Goal: Information Seeking & Learning: Learn about a topic

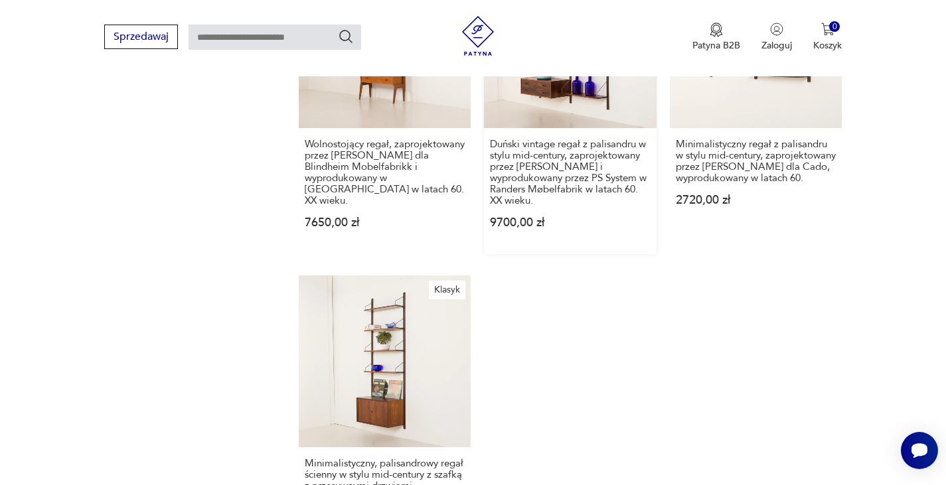
scroll to position [1879, 0]
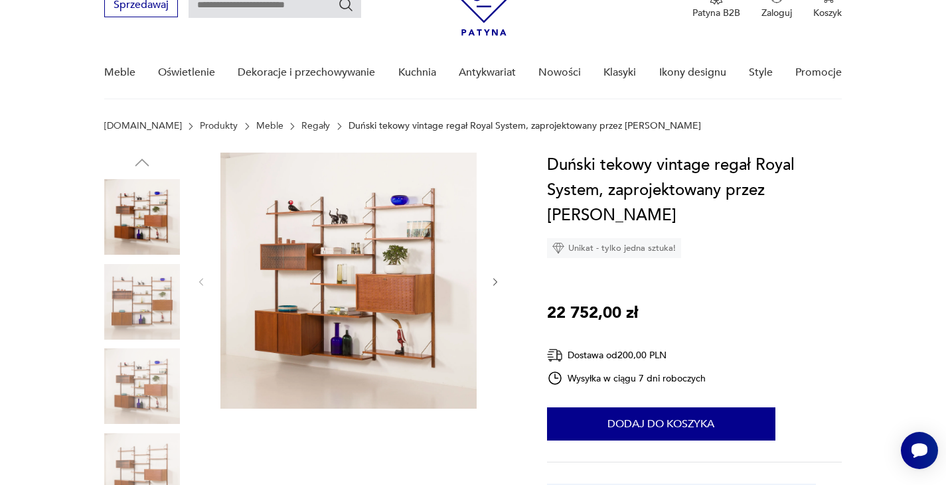
scroll to position [133, 0]
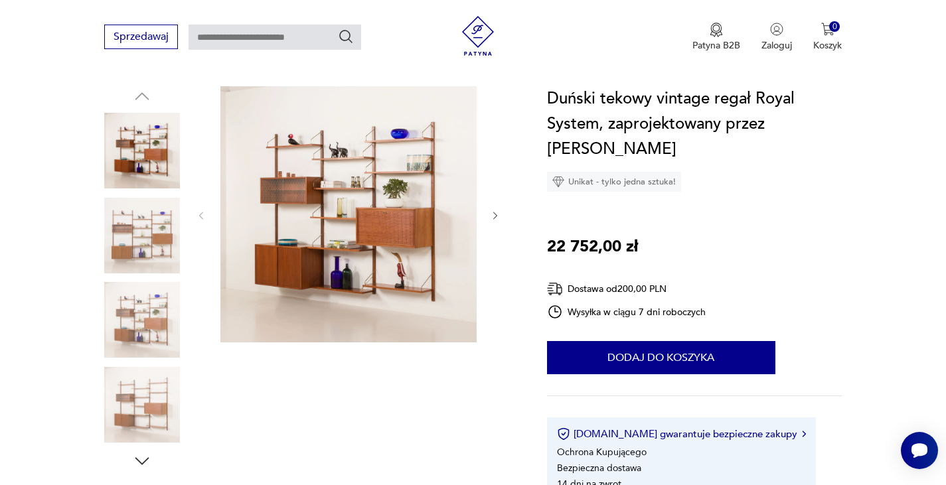
click at [416, 230] on img at bounding box center [348, 214] width 256 height 256
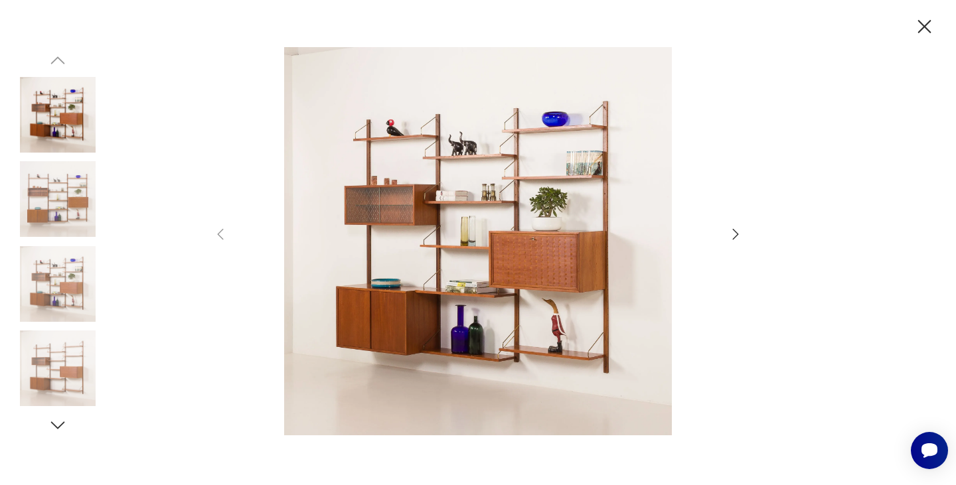
click at [736, 234] on icon "button" at bounding box center [736, 234] width 16 height 16
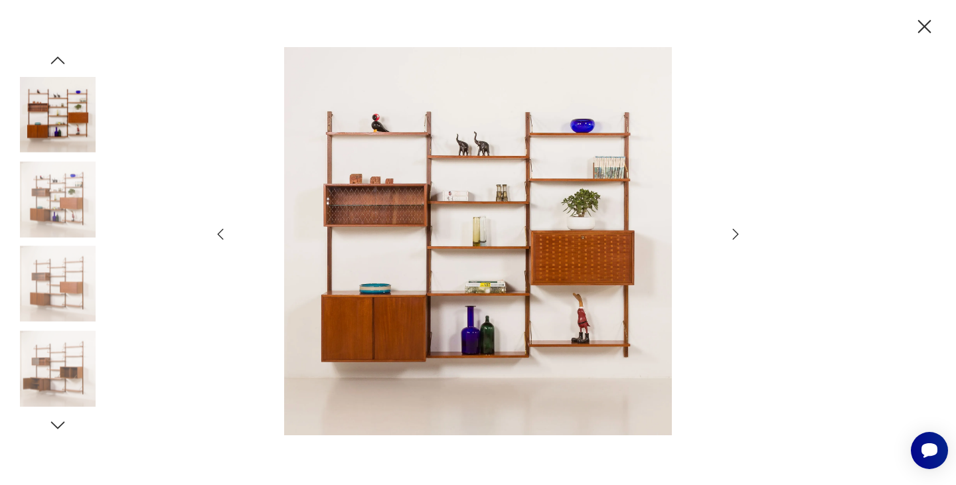
click at [736, 234] on icon "button" at bounding box center [736, 234] width 16 height 16
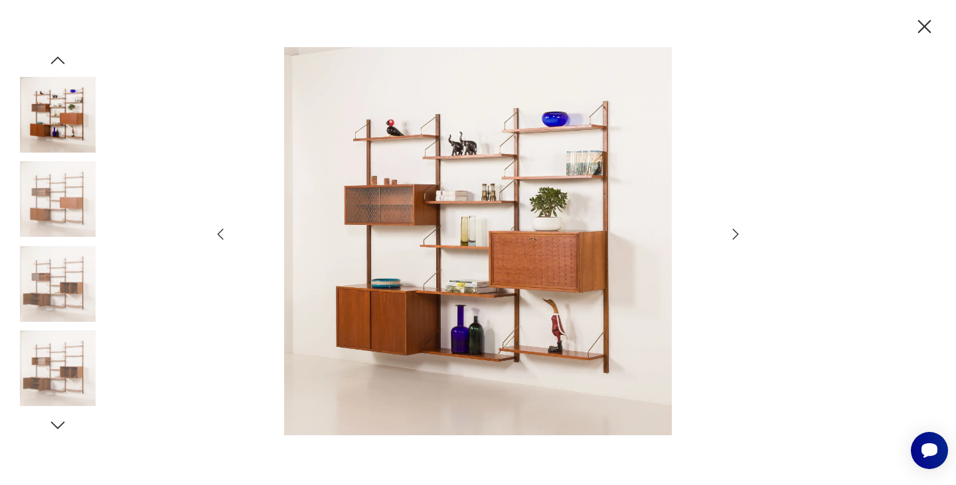
click at [736, 234] on icon "button" at bounding box center [736, 234] width 16 height 16
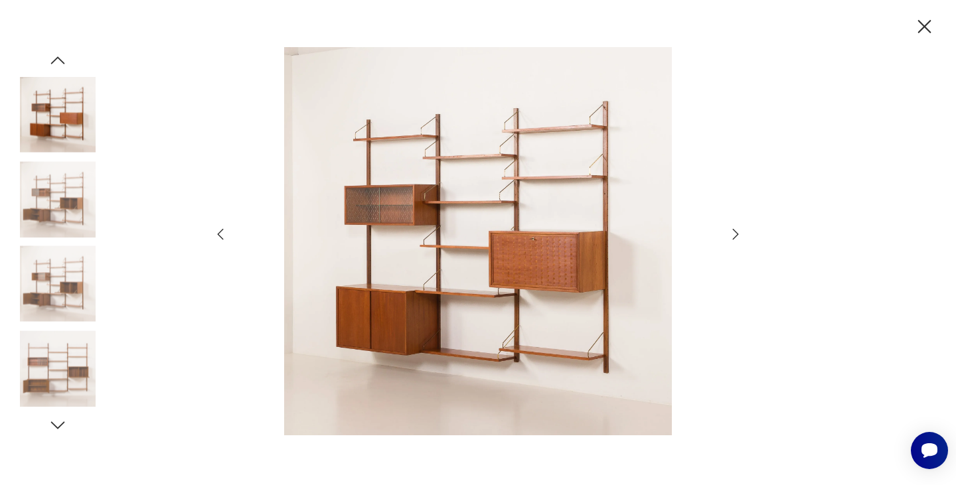
click at [736, 234] on icon "button" at bounding box center [736, 234] width 16 height 16
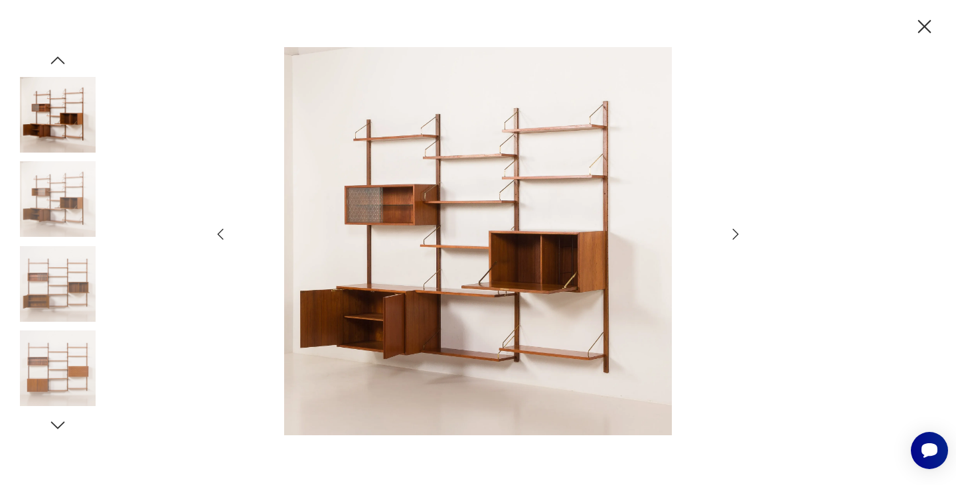
click at [736, 234] on icon "button" at bounding box center [736, 234] width 16 height 16
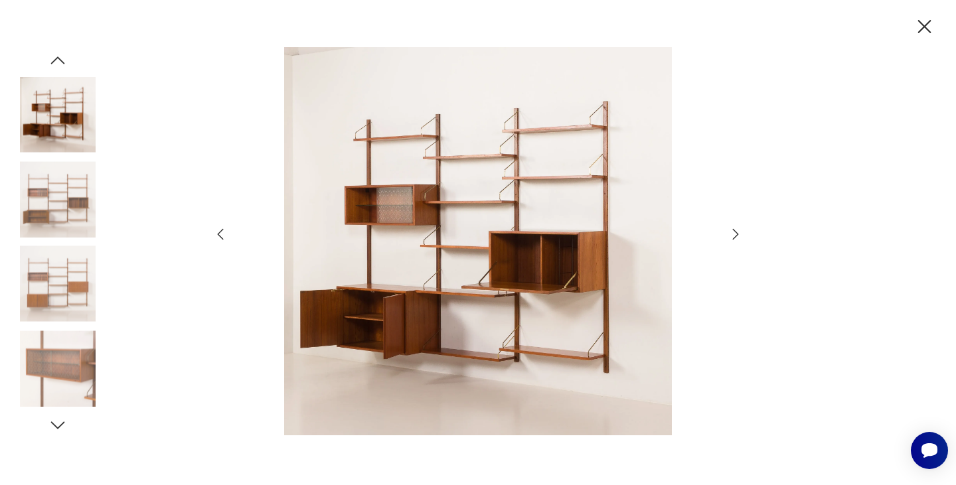
click at [736, 234] on icon "button" at bounding box center [736, 234] width 16 height 16
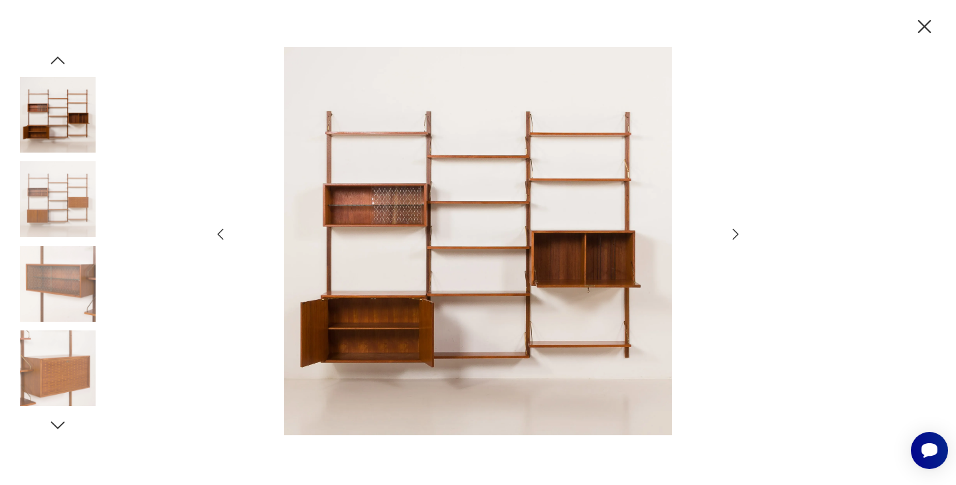
click at [736, 234] on icon "button" at bounding box center [736, 234] width 16 height 16
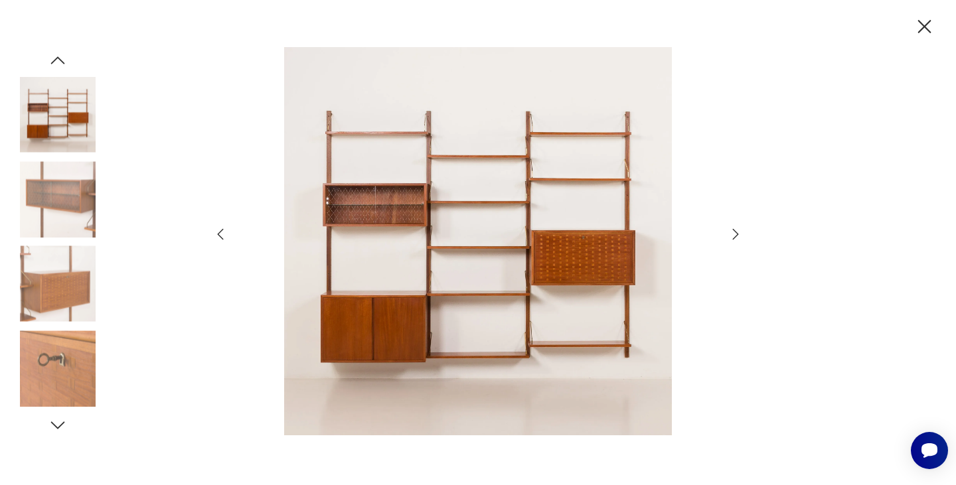
click at [736, 234] on icon "button" at bounding box center [736, 234] width 16 height 16
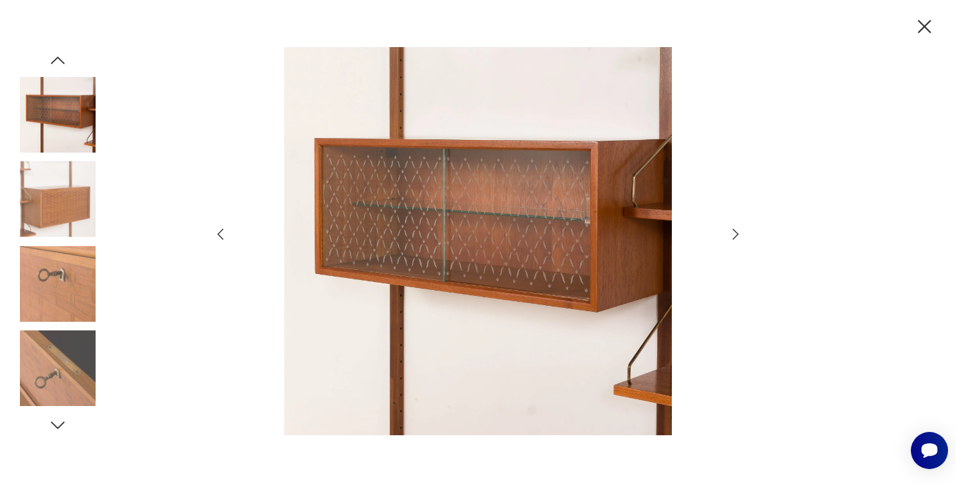
click at [736, 234] on icon "button" at bounding box center [736, 234] width 16 height 16
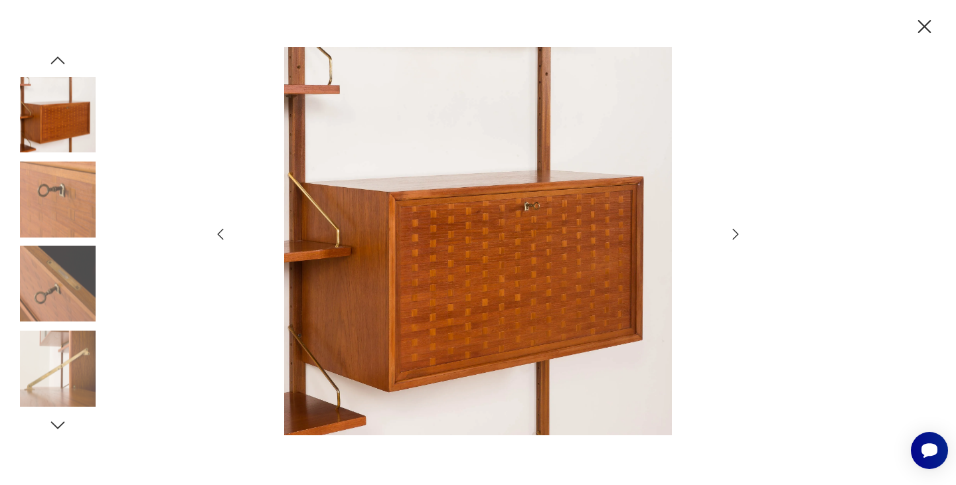
click at [736, 234] on icon "button" at bounding box center [736, 234] width 16 height 16
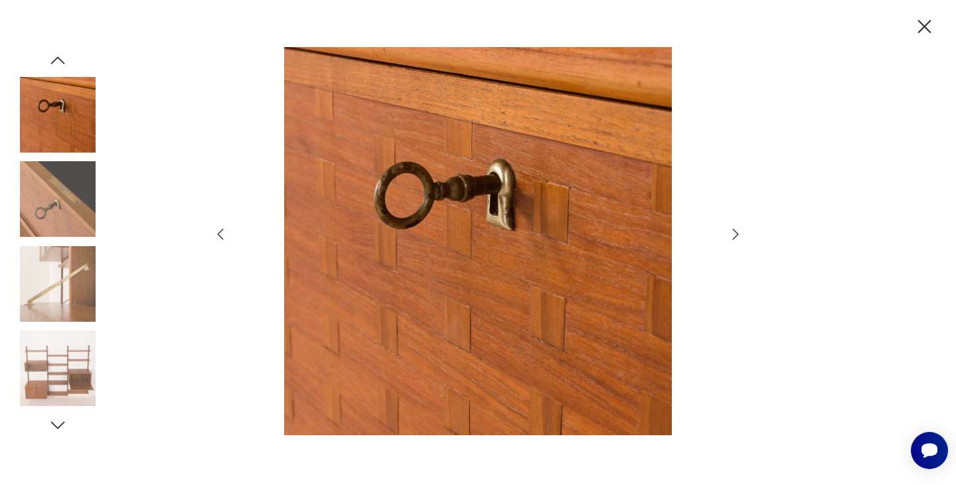
click at [922, 24] on icon "button" at bounding box center [924, 26] width 13 height 13
